Goal: Use online tool/utility: Utilize a website feature to perform a specific function

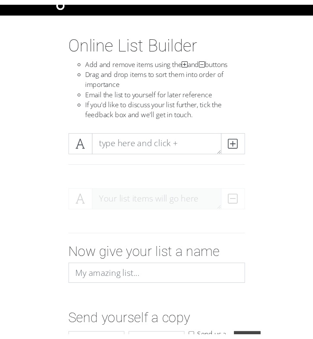
scroll to position [22, 0]
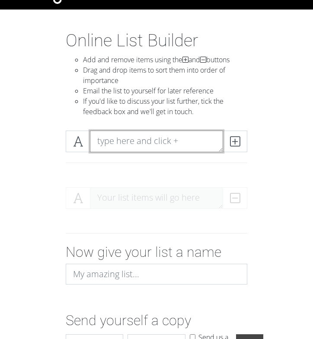
click at [153, 132] on textarea at bounding box center [156, 142] width 133 height 22
type textarea "aporo"
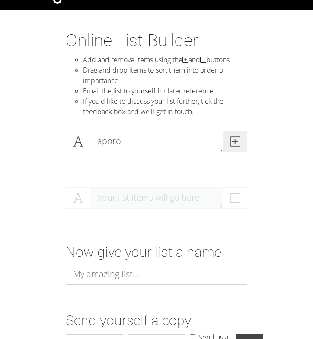
click at [232, 139] on icon at bounding box center [235, 141] width 10 height 9
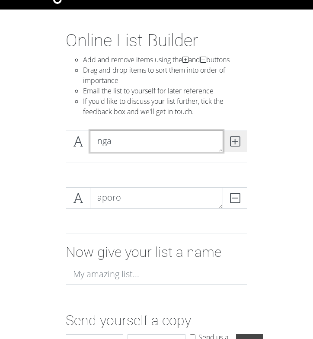
type textarea "nga"
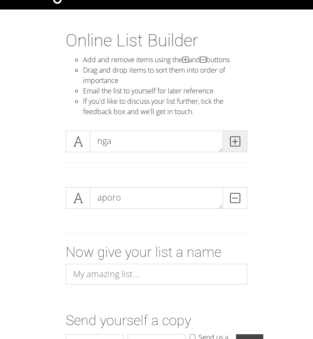
click at [232, 139] on icon at bounding box center [235, 141] width 10 height 9
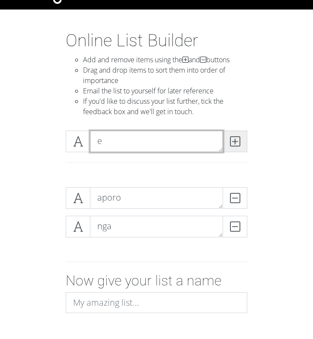
type textarea "e"
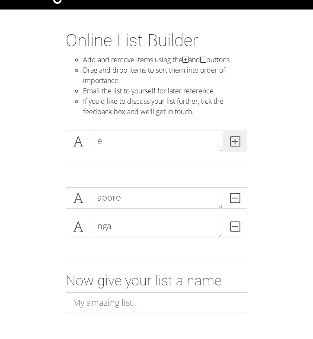
click at [232, 139] on icon at bounding box center [235, 141] width 10 height 9
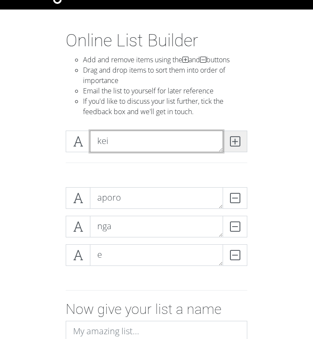
type textarea "kei"
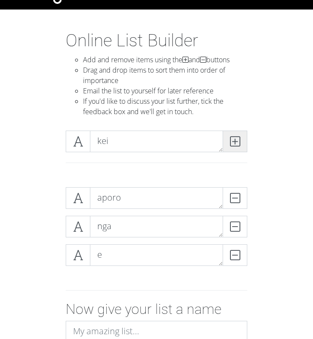
click at [232, 139] on icon at bounding box center [235, 141] width 10 height 9
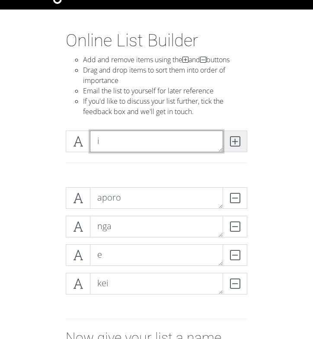
type textarea "i"
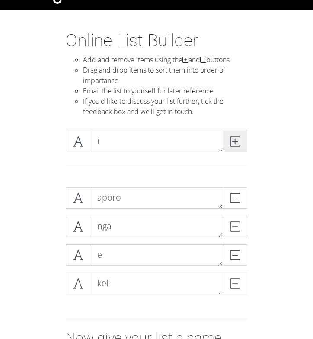
click at [232, 139] on icon at bounding box center [235, 141] width 10 height 9
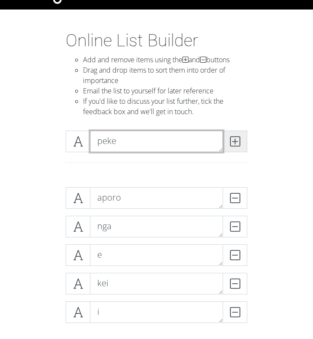
type textarea "peke"
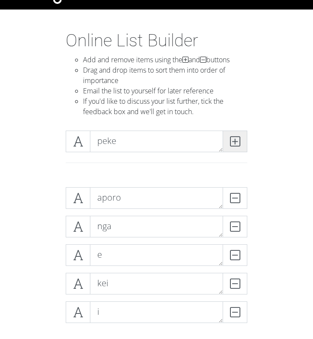
click at [232, 139] on icon at bounding box center [235, 141] width 10 height 9
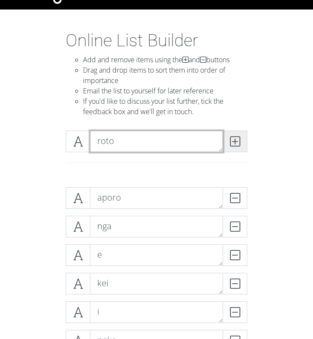
type textarea "roto"
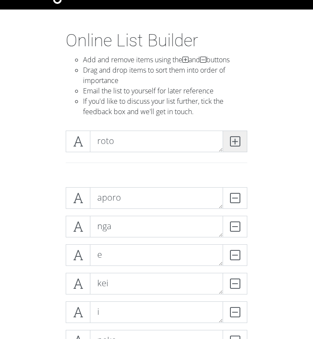
click at [232, 139] on icon at bounding box center [235, 141] width 10 height 9
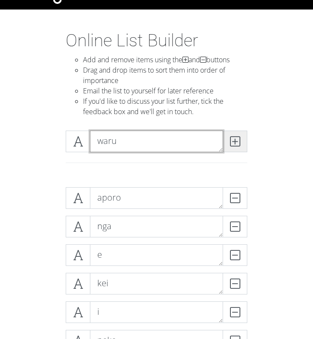
type textarea "waru"
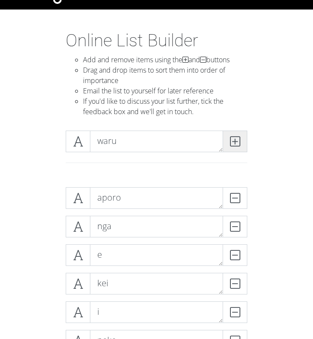
click at [232, 139] on icon at bounding box center [235, 141] width 10 height 9
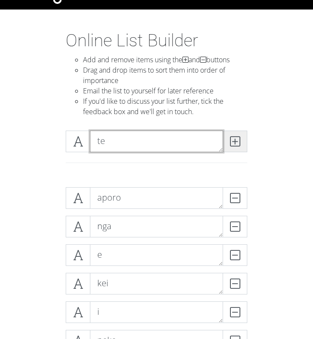
type textarea "te"
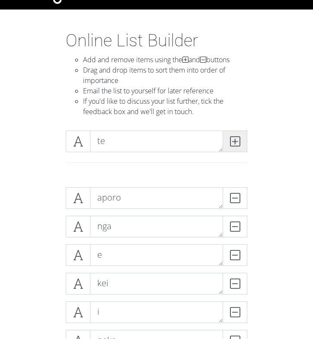
click at [235, 139] on icon at bounding box center [235, 141] width 10 height 9
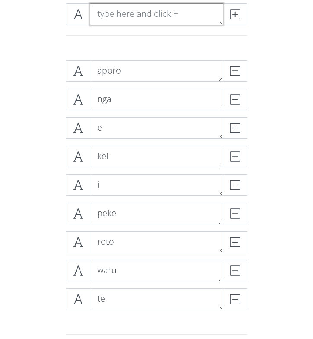
scroll to position [149, 0]
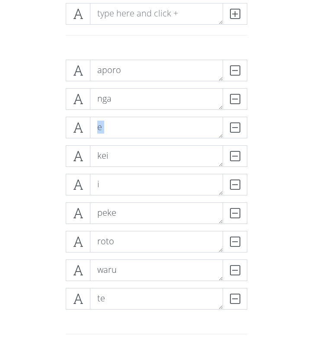
drag, startPoint x: 80, startPoint y: 159, endPoint x: 88, endPoint y: 139, distance: 20.8
click at [88, 139] on div "aporo DELETE nga DELETE e DELETE [PERSON_NAME] i DELETE peke DELETE roto DELETE" at bounding box center [157, 188] width 182 height 257
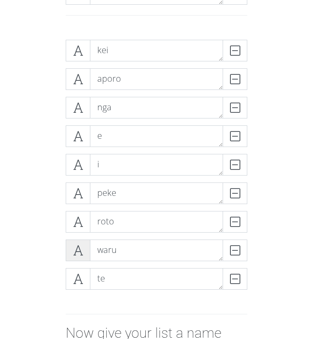
scroll to position [170, 0]
drag, startPoint x: 79, startPoint y: 224, endPoint x: 85, endPoint y: 211, distance: 14.1
click at [85, 211] on span at bounding box center [78, 222] width 25 height 22
click at [47, 215] on div "[PERSON_NAME] aporo DELETE nga DELETE e DELETE i DELETE peke DELETE roto DELETE…" at bounding box center [157, 167] width 234 height 271
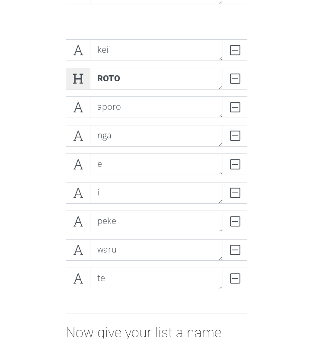
click at [76, 77] on icon at bounding box center [78, 78] width 10 height 9
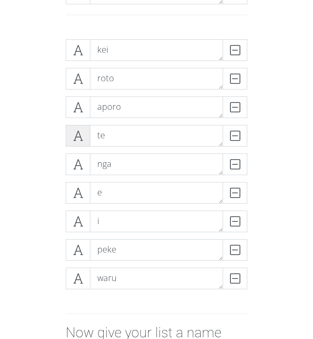
drag, startPoint x: 79, startPoint y: 132, endPoint x: 79, endPoint y: 128, distance: 4.3
click at [79, 128] on span at bounding box center [78, 136] width 25 height 22
click at [76, 111] on icon at bounding box center [78, 107] width 10 height 9
click at [84, 141] on span at bounding box center [78, 136] width 25 height 22
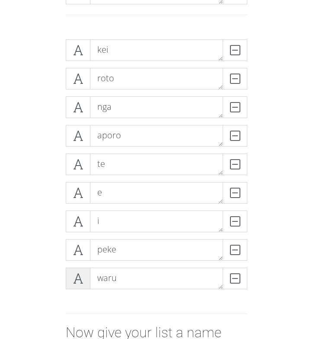
click at [80, 274] on icon at bounding box center [78, 278] width 10 height 9
click at [76, 278] on icon at bounding box center [78, 278] width 10 height 9
drag, startPoint x: 76, startPoint y: 278, endPoint x: 84, endPoint y: 287, distance: 12.0
click at [84, 287] on span at bounding box center [78, 279] width 25 height 22
click at [78, 140] on icon at bounding box center [78, 136] width 10 height 9
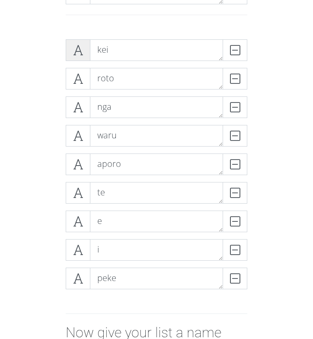
click at [81, 54] on icon at bounding box center [78, 50] width 10 height 9
drag, startPoint x: 80, startPoint y: 277, endPoint x: 83, endPoint y: 271, distance: 5.8
click at [83, 271] on span at bounding box center [78, 279] width 25 height 22
click at [81, 190] on icon at bounding box center [78, 193] width 10 height 9
click at [78, 54] on icon at bounding box center [78, 50] width 10 height 9
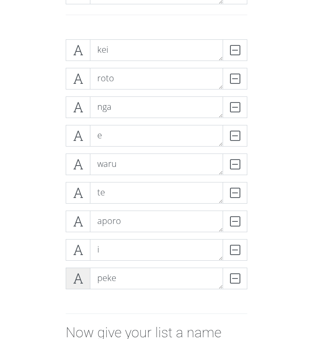
click at [75, 276] on icon at bounding box center [78, 278] width 10 height 9
click at [77, 250] on icon at bounding box center [78, 250] width 10 height 9
click at [81, 53] on icon at bounding box center [78, 50] width 10 height 9
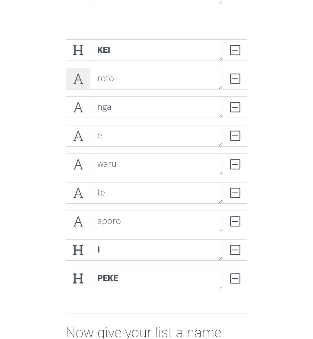
click at [78, 74] on icon at bounding box center [78, 78] width 10 height 9
click at [79, 139] on icon at bounding box center [78, 136] width 10 height 9
click at [79, 163] on icon at bounding box center [78, 164] width 10 height 9
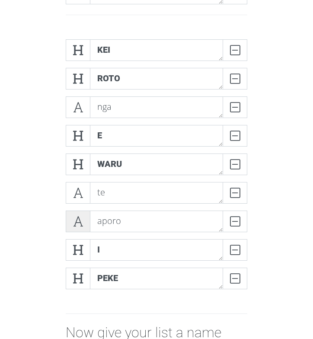
click at [81, 217] on icon at bounding box center [78, 221] width 10 height 9
